Goal: Task Accomplishment & Management: Use online tool/utility

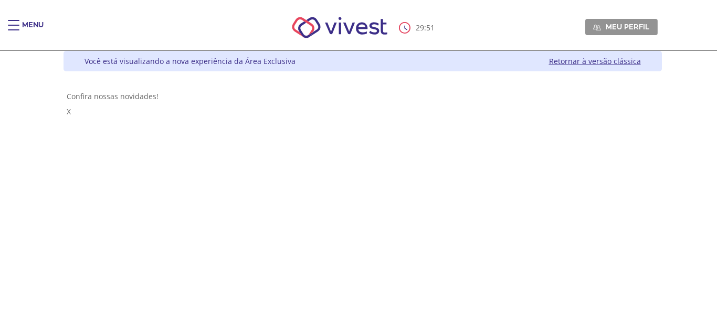
click at [12, 20] on span "Main header" at bounding box center [14, 20] width 12 height 1
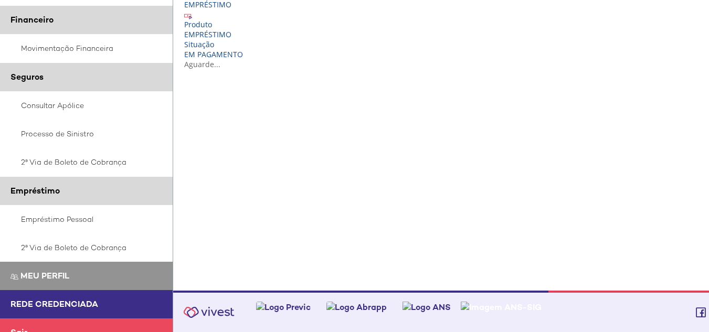
scroll to position [283, 0]
drag, startPoint x: 712, startPoint y: 124, endPoint x: 699, endPoint y: 234, distance: 110.4
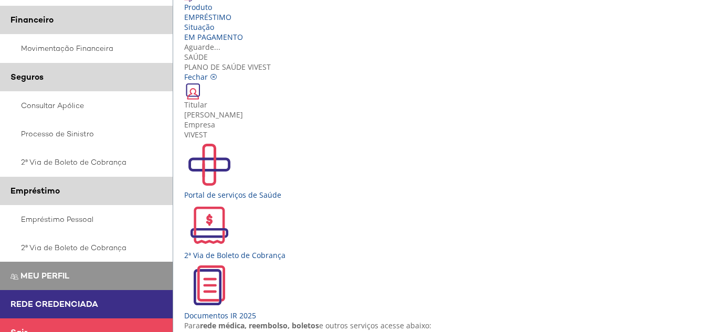
scroll to position [19, 0]
click at [202, 140] on img "Vivest" at bounding box center [209, 165] width 50 height 50
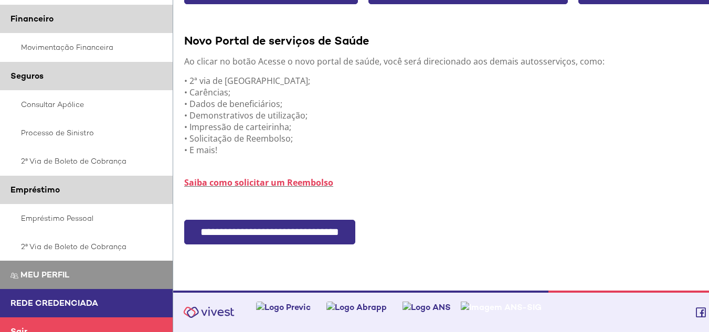
scroll to position [253, 0]
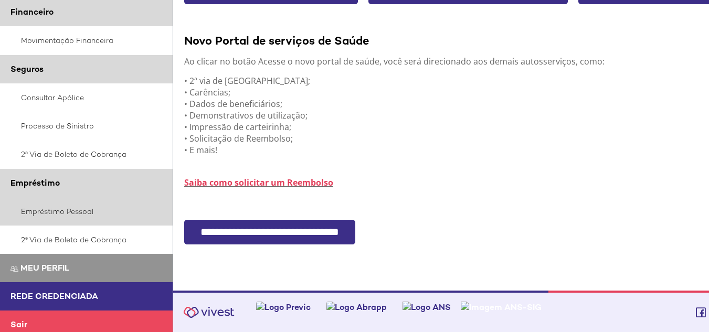
click at [74, 210] on link "Empréstimo Pessoal" at bounding box center [86, 211] width 173 height 28
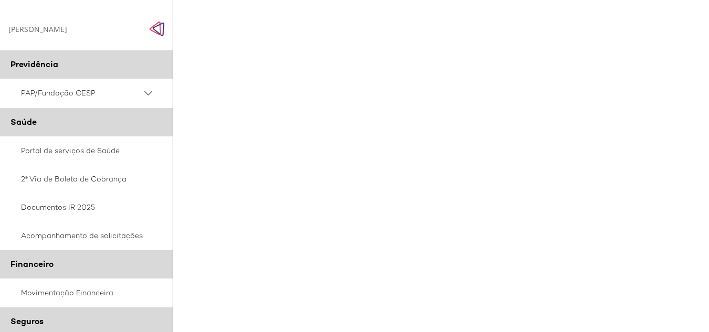
scroll to position [4, 17]
